Goal: Book appointment/travel/reservation

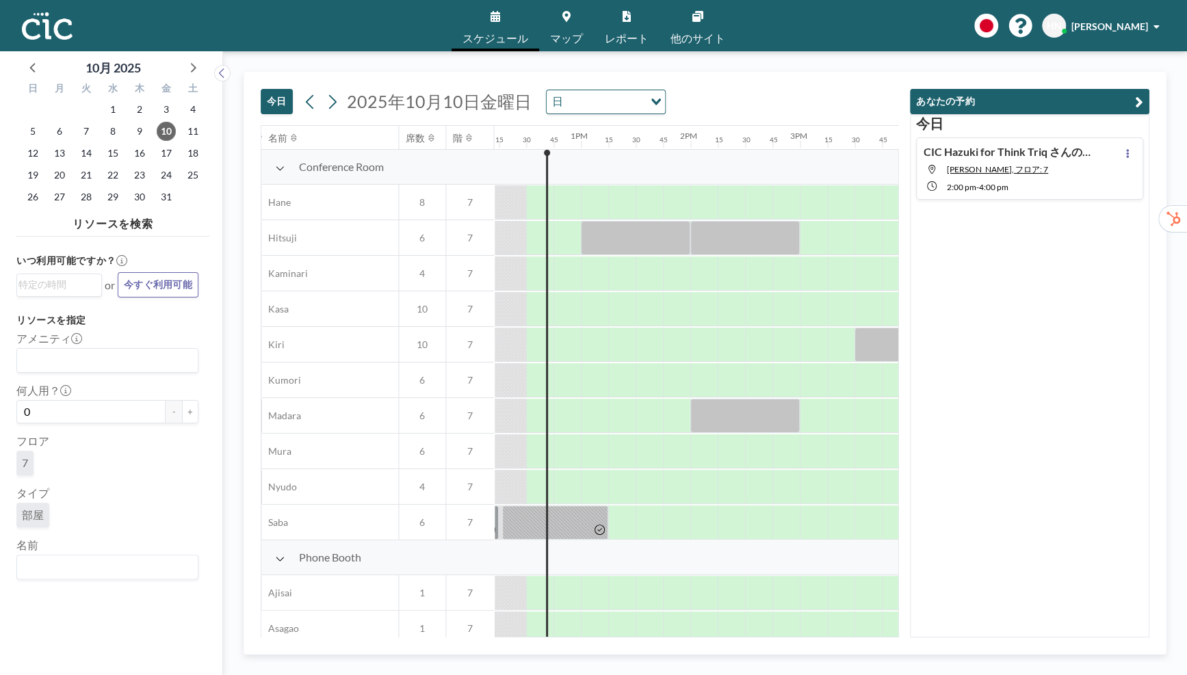
scroll to position [0, 1341]
click at [108, 562] on input "Search for option" at bounding box center [104, 567] width 172 height 18
type input "Hima"
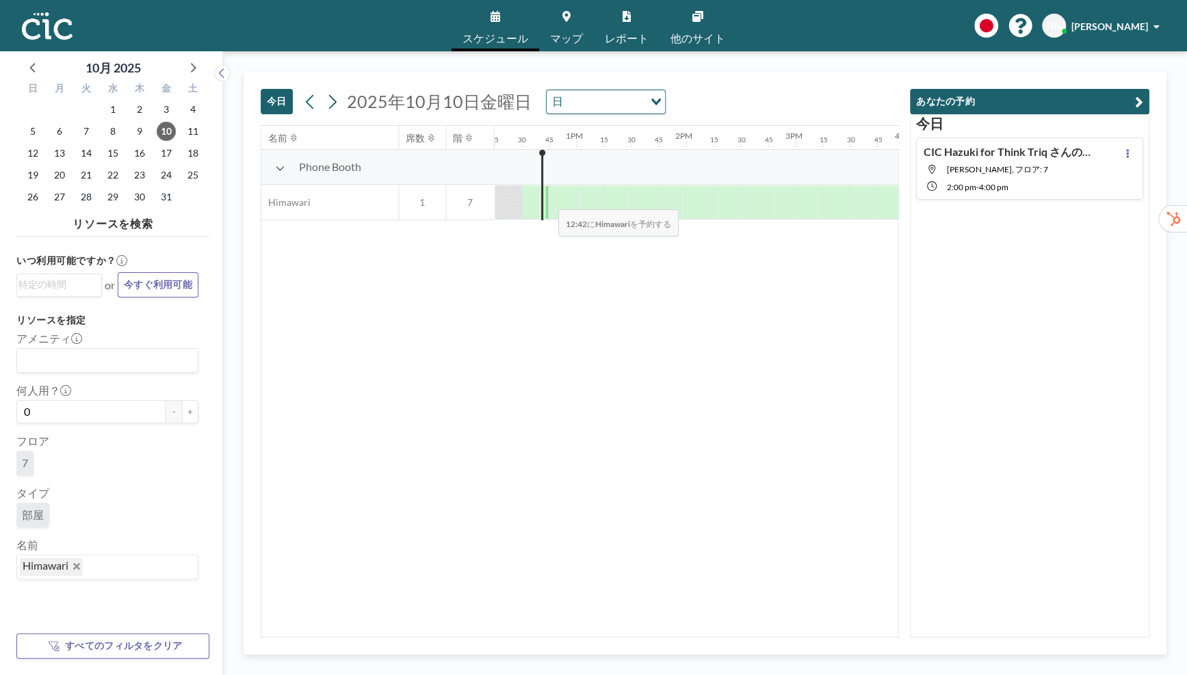
click at [547, 200] on div at bounding box center [546, 202] width 3 height 34
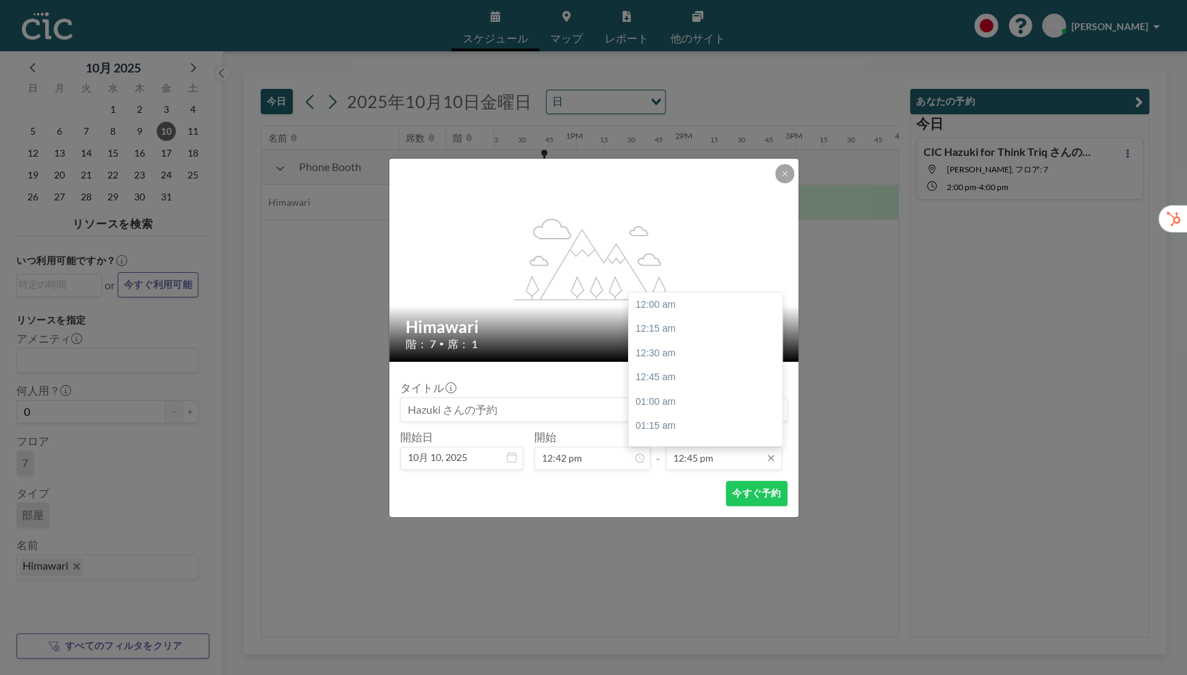
scroll to position [1242, 0]
click at [720, 332] on div "01:00 pm" at bounding box center [705, 329] width 153 height 25
type input "01:00 pm"
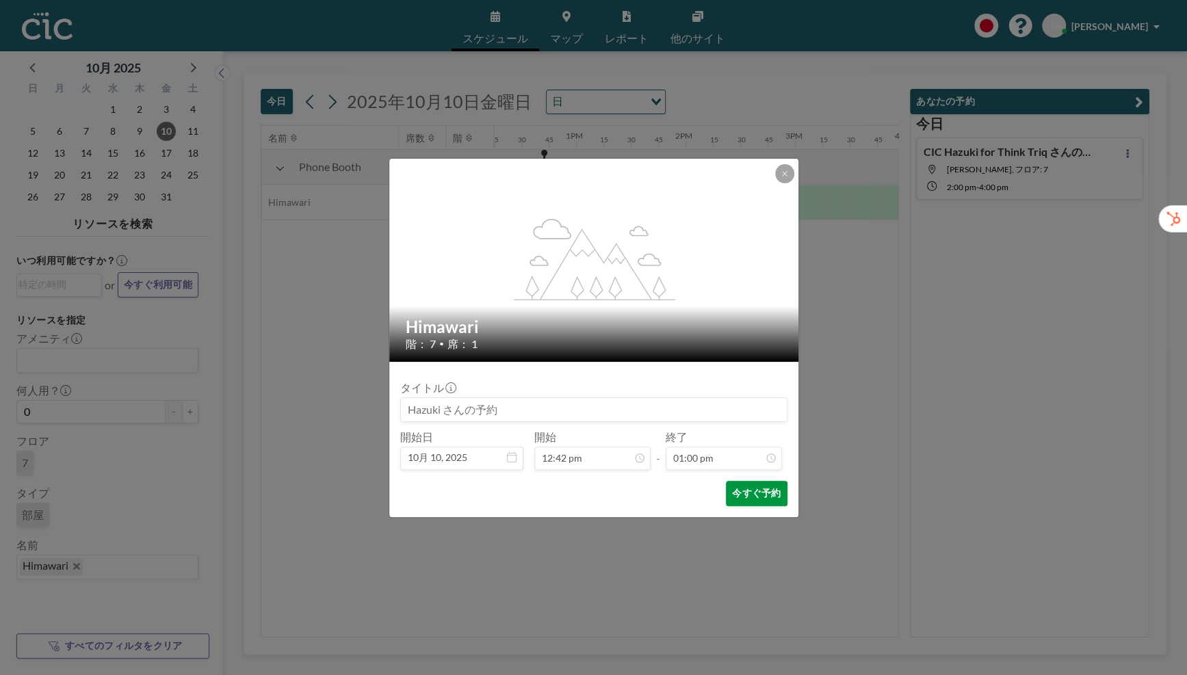
click at [761, 500] on button "今すぐ予約" at bounding box center [756, 493] width 61 height 25
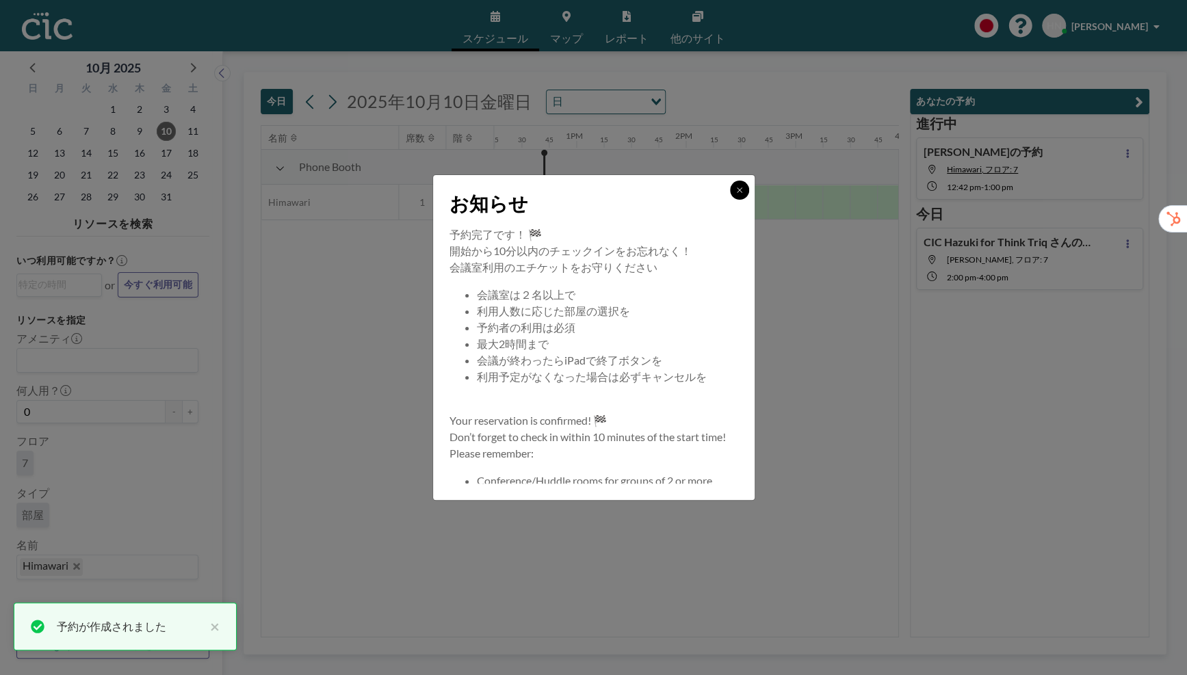
click at [737, 195] on button at bounding box center [739, 190] width 19 height 19
